Goal: Transaction & Acquisition: Purchase product/service

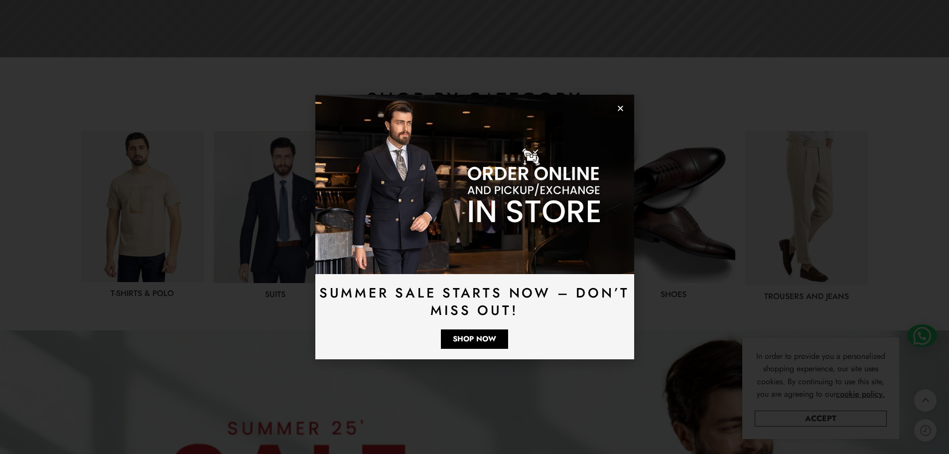
click at [616, 112] on img at bounding box center [474, 184] width 319 height 179
click at [617, 108] on icon "Close" at bounding box center [620, 108] width 7 height 7
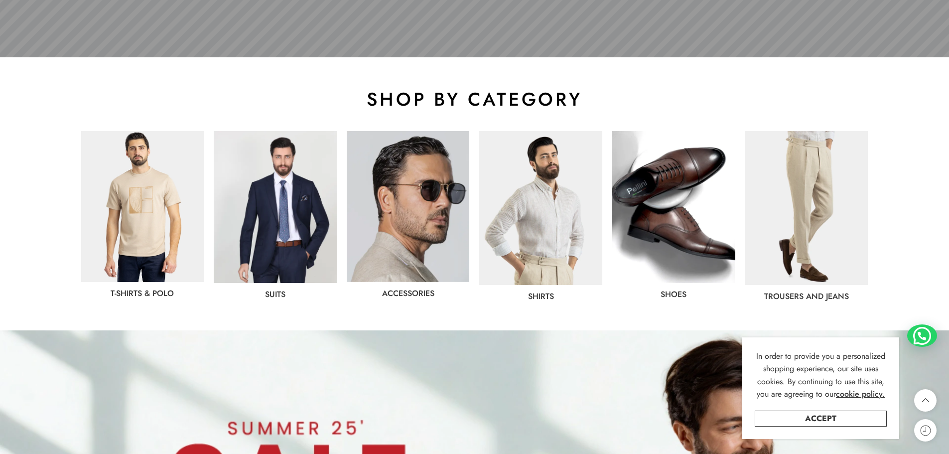
click at [297, 250] on img at bounding box center [275, 207] width 123 height 152
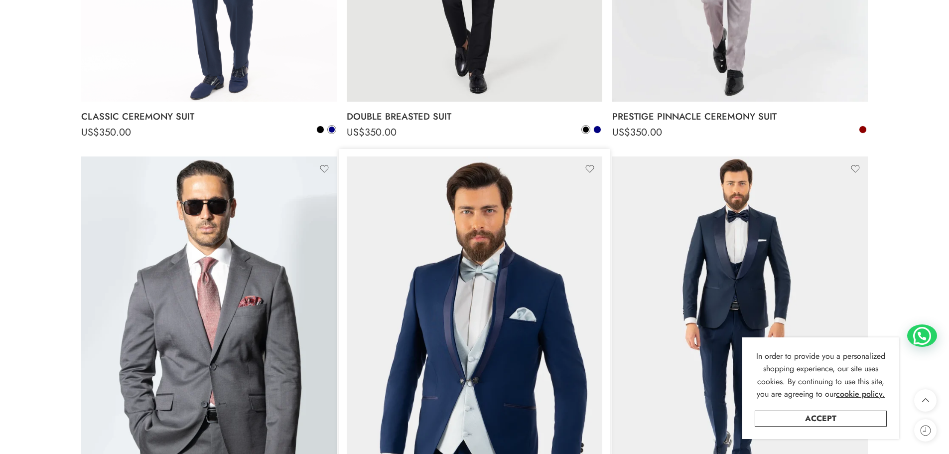
scroll to position [3238, 0]
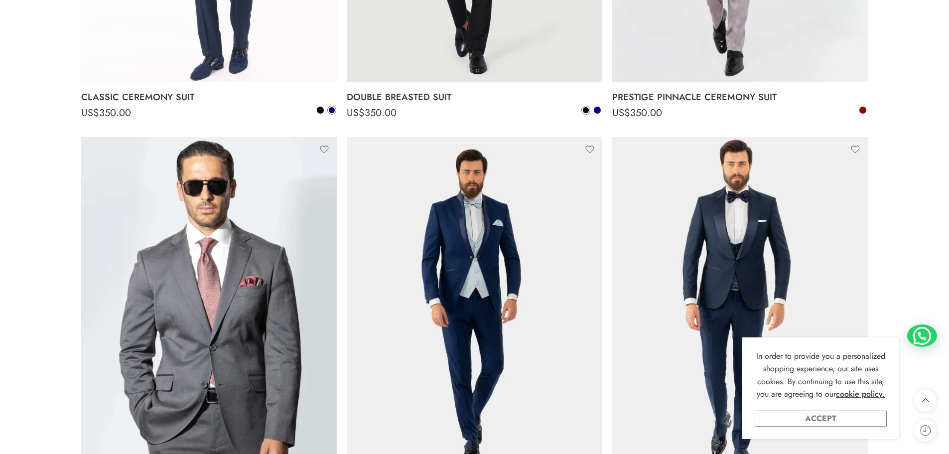
click at [854, 419] on link "Accept" at bounding box center [821, 418] width 132 height 16
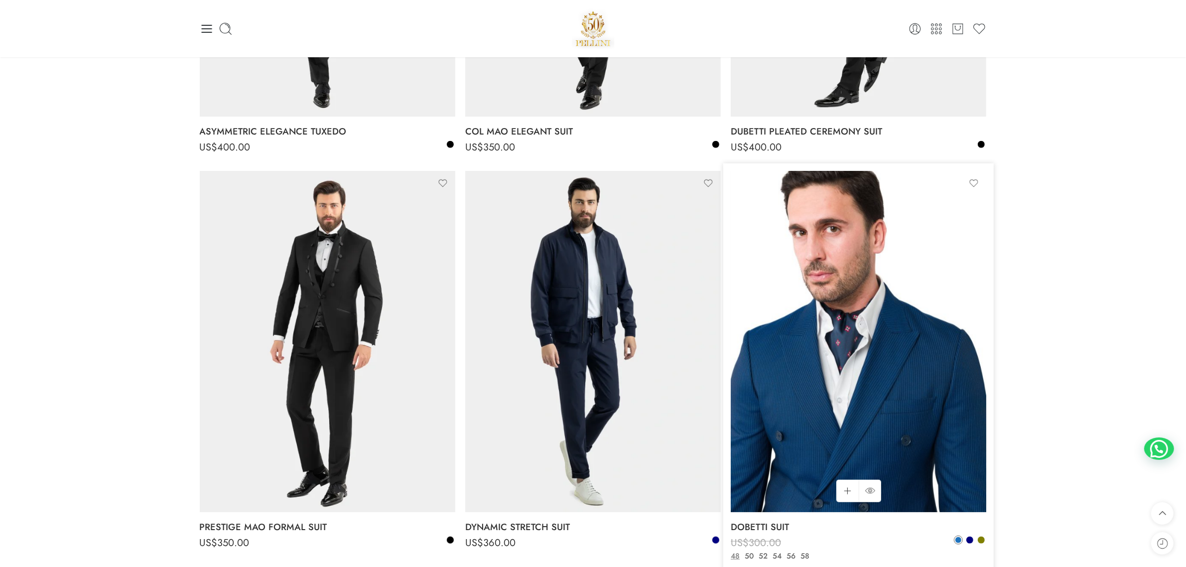
scroll to position [785, 0]
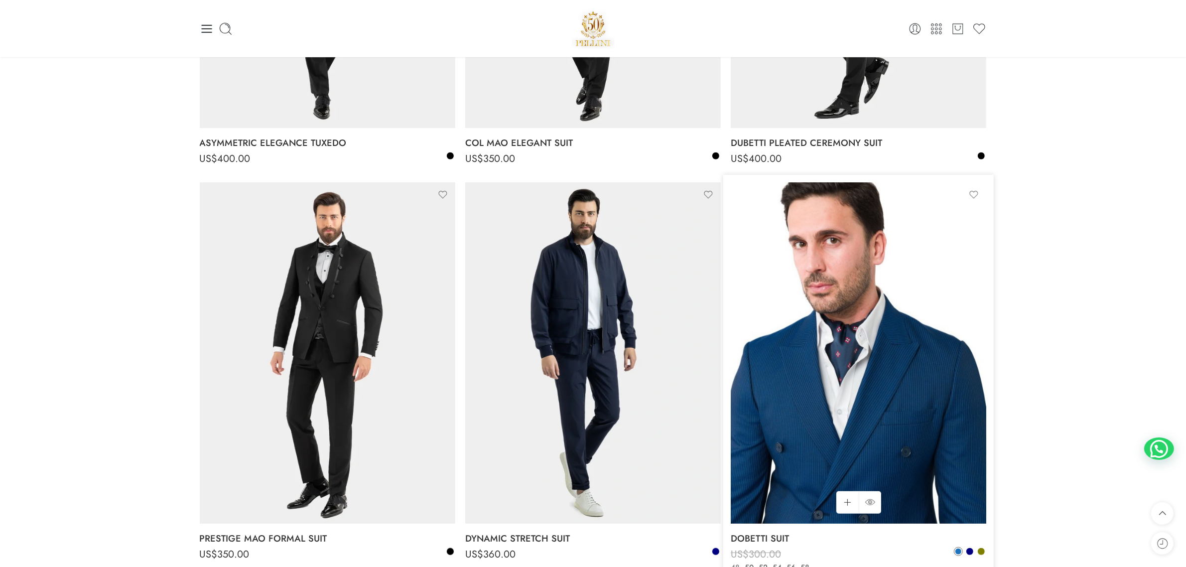
click at [837, 388] on img at bounding box center [859, 352] width 256 height 341
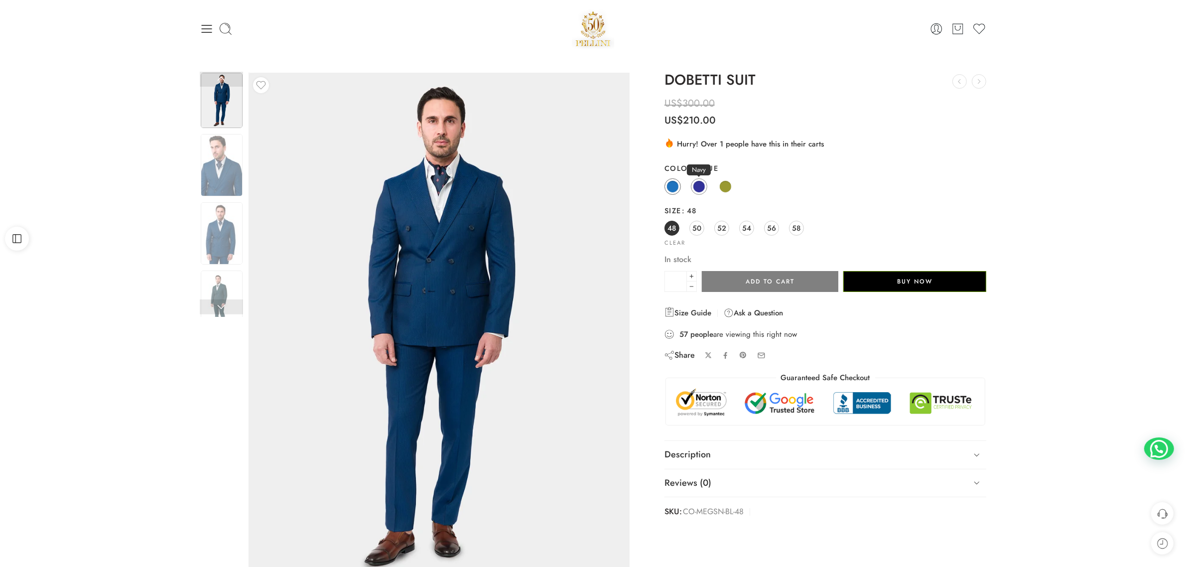
click at [695, 186] on span at bounding box center [699, 186] width 12 height 12
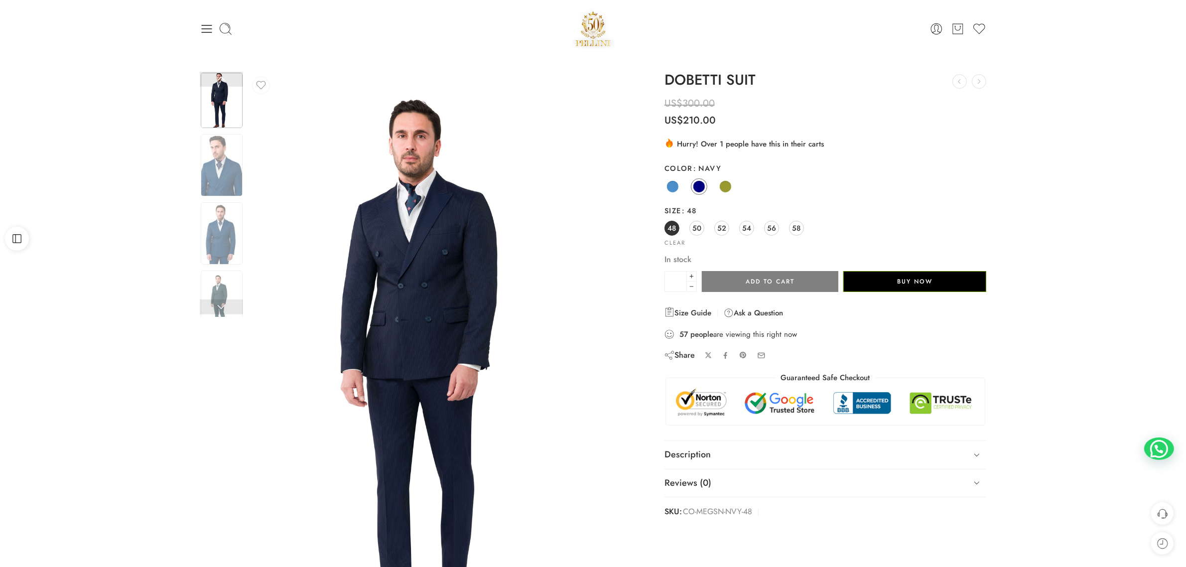
drag, startPoint x: 695, startPoint y: 186, endPoint x: 766, endPoint y: 169, distance: 72.6
click at [766, 169] on label "Color Navy" at bounding box center [826, 168] width 322 height 10
click at [0, 0] on select "**********" at bounding box center [0, 0] width 0 height 0
click at [725, 188] on span at bounding box center [725, 186] width 12 height 12
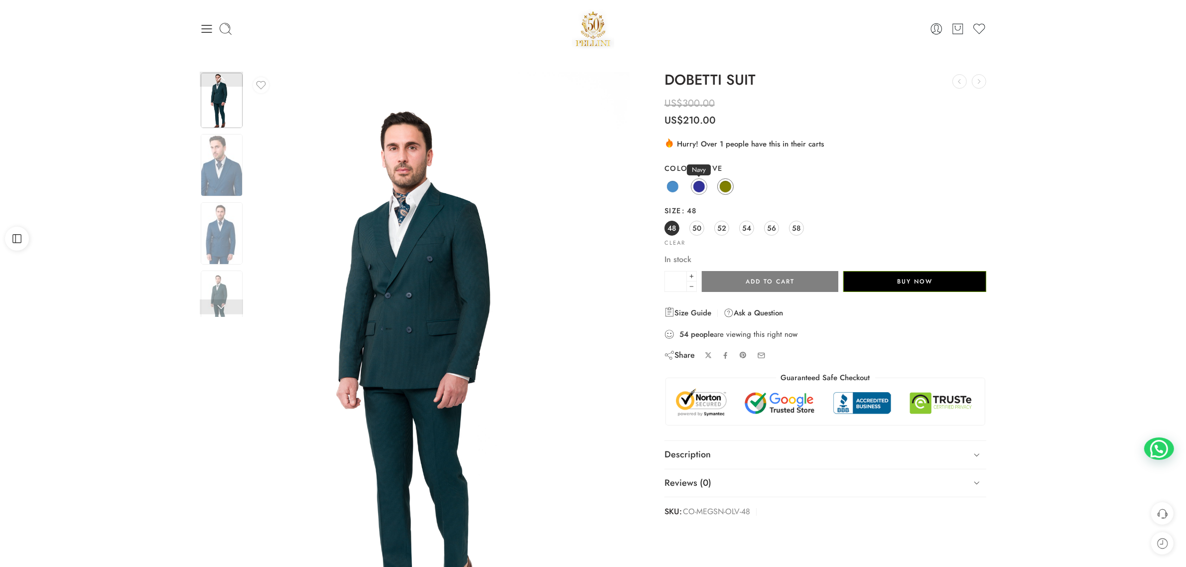
click at [700, 188] on span at bounding box center [699, 186] width 12 height 12
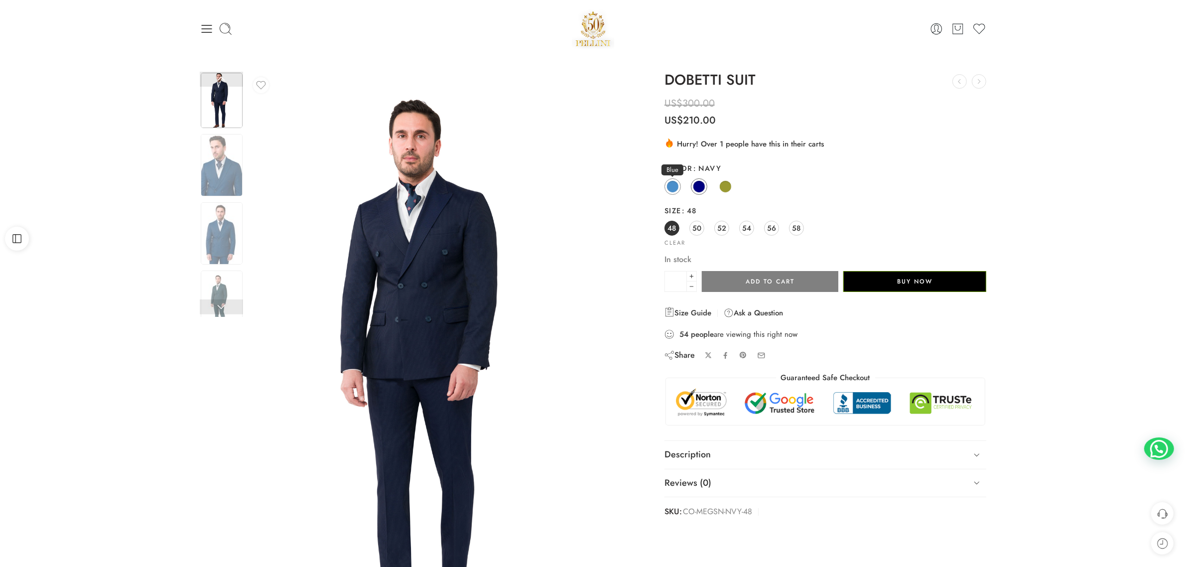
click at [675, 183] on span at bounding box center [673, 186] width 12 height 12
